Goal: Task Accomplishment & Management: Use online tool/utility

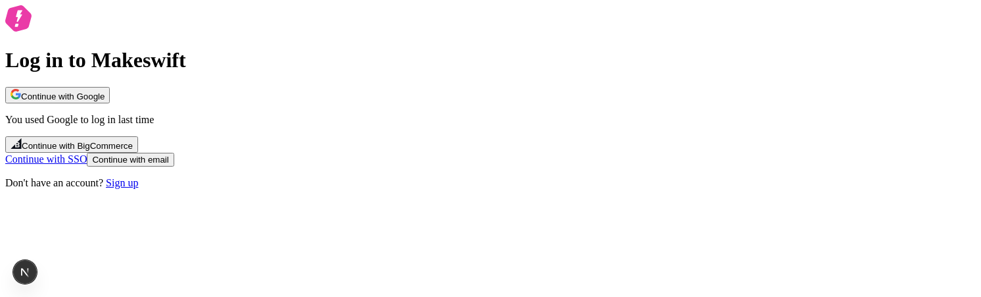
click at [105, 100] on span "Continue with Google" at bounding box center [63, 96] width 84 height 10
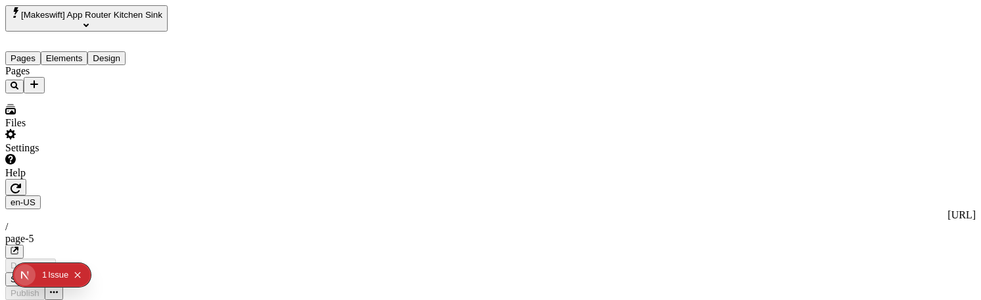
type input "/page-5"
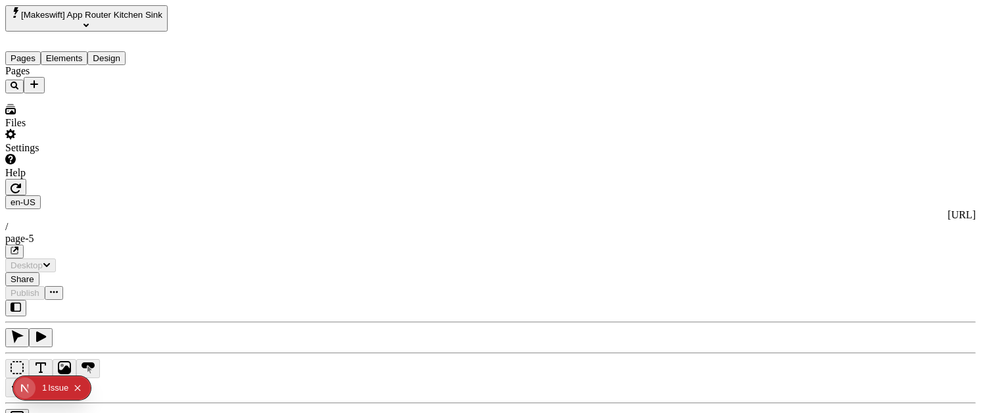
type input "/page-5"
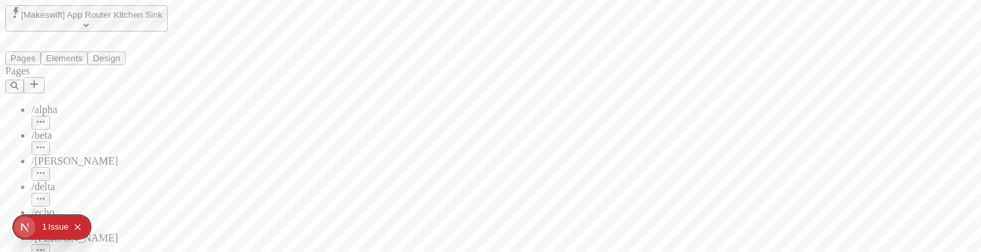
type input "/page-5"
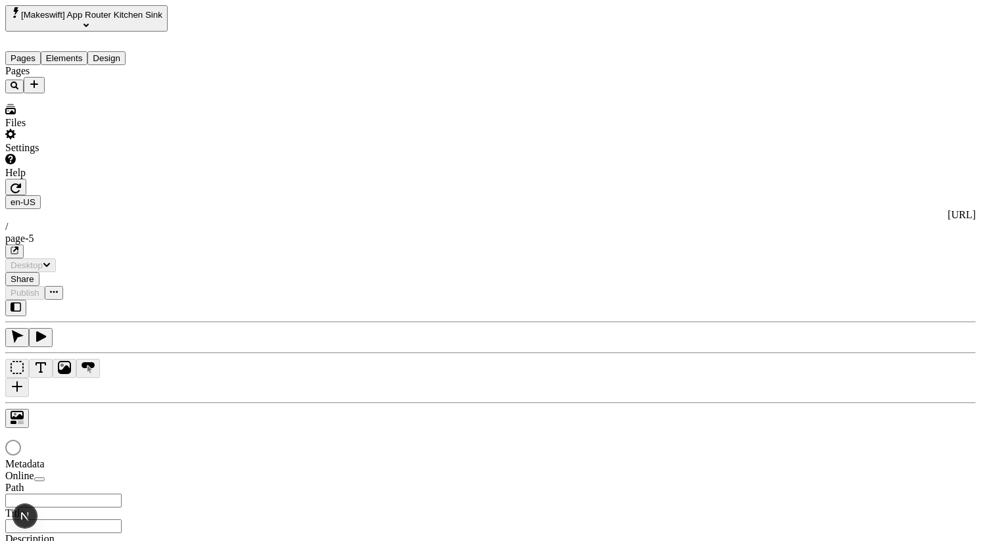
type input "/page-5"
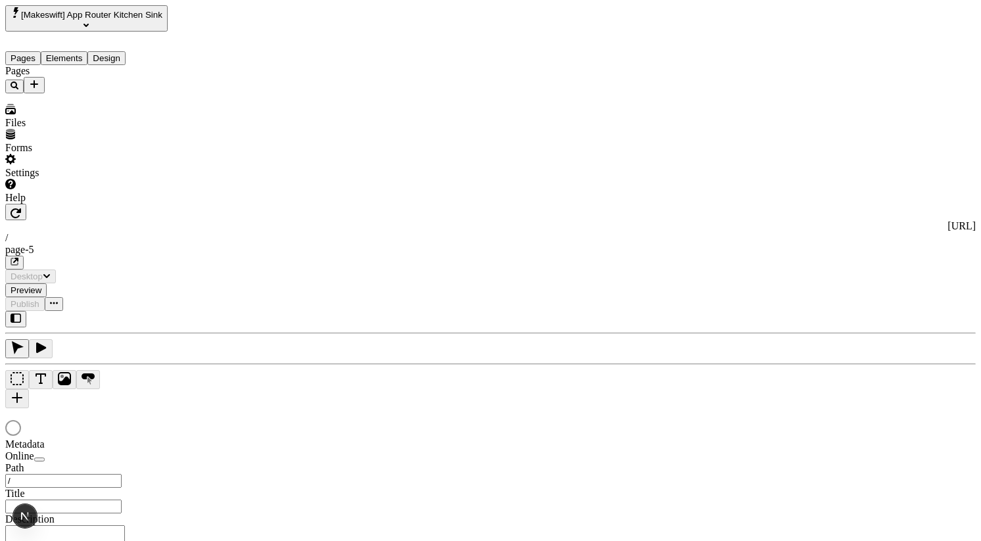
type input "/page-5"
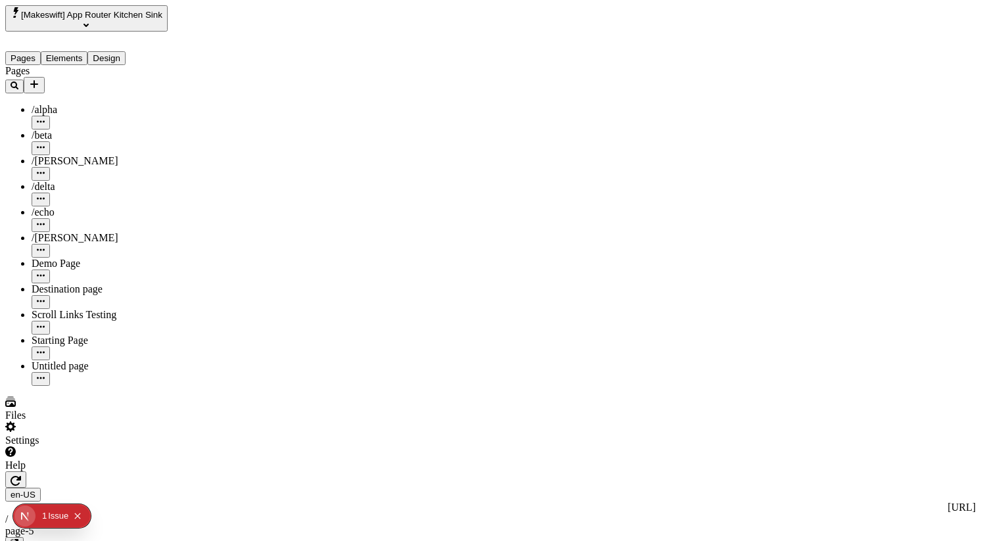
type input "/page-5"
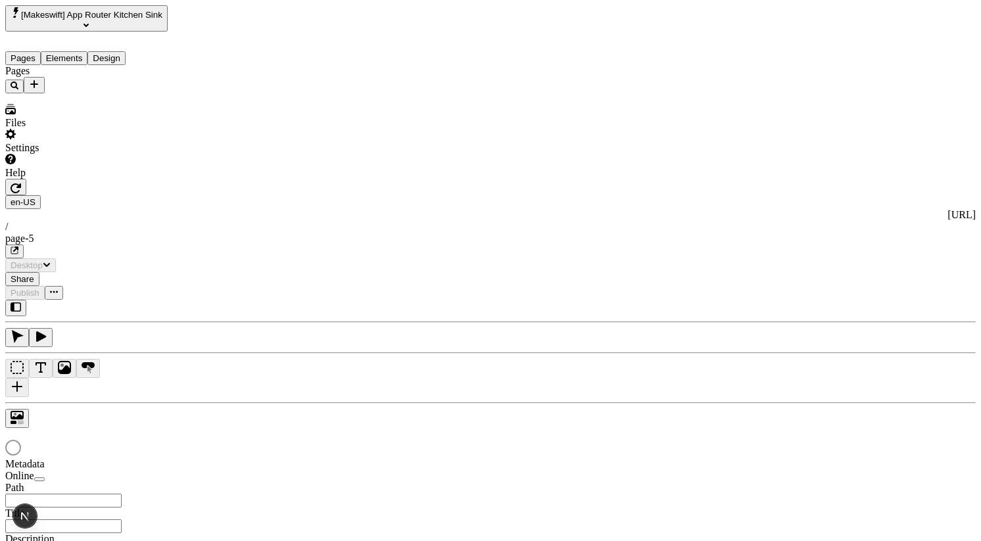
type input "/page-5"
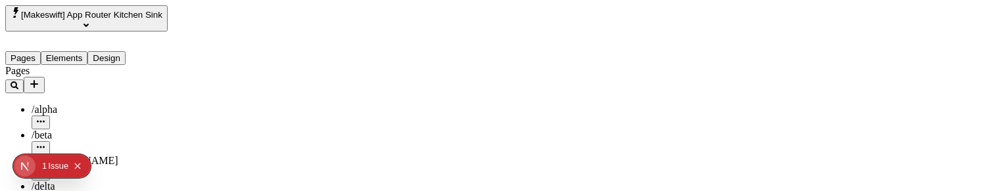
type input "/page-5"
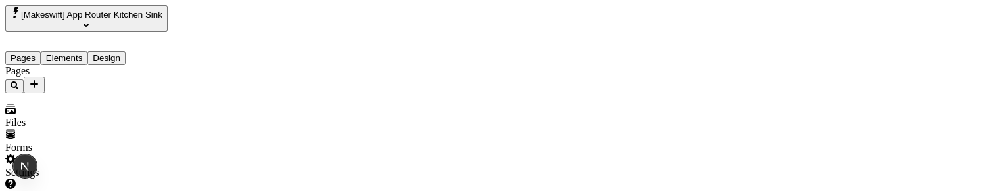
type input "/page-5"
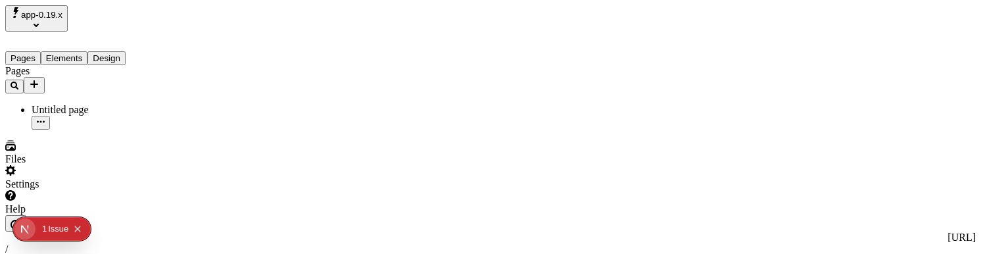
click at [39, 24] on icon "Select site" at bounding box center [36, 25] width 5 height 3
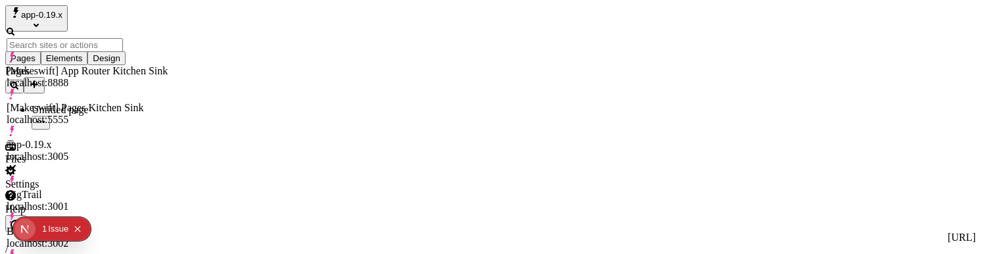
click at [106, 59] on div "[Makeswift] App Router Kitchen Sink localhost:8888" at bounding box center [87, 70] width 161 height 37
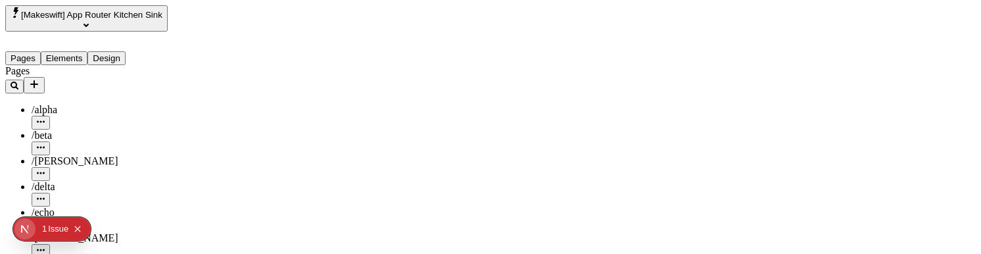
type input "/page-5"
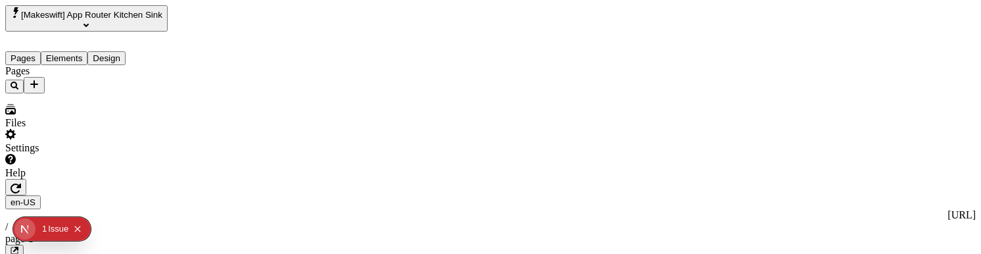
type input "/page-5"
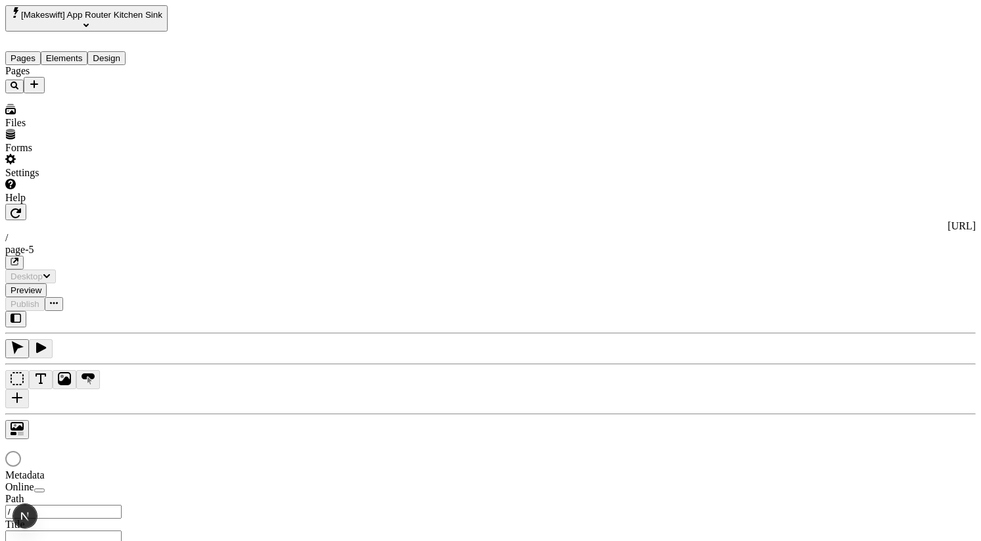
type input "/page-5"
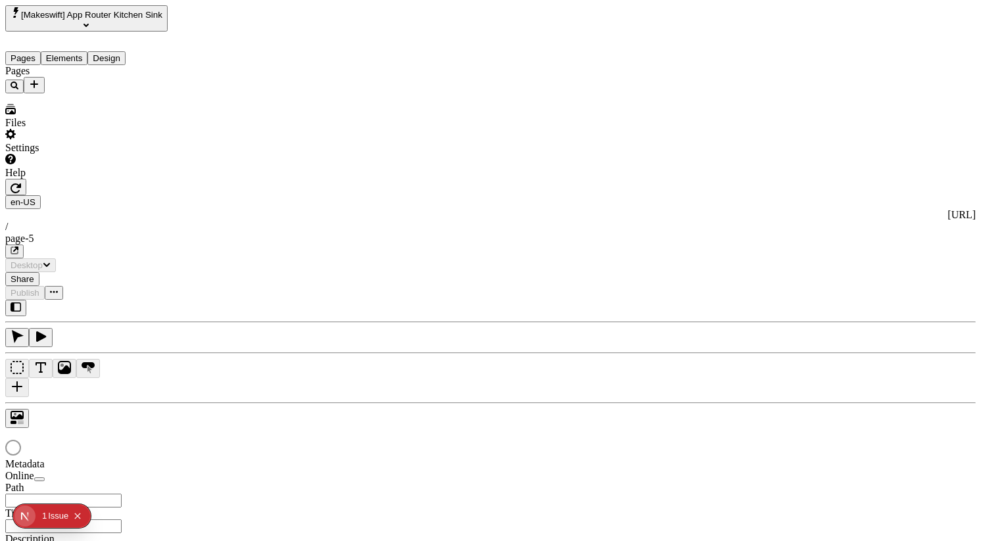
type input "/page-5"
